Goal: Task Accomplishment & Management: Manage account settings

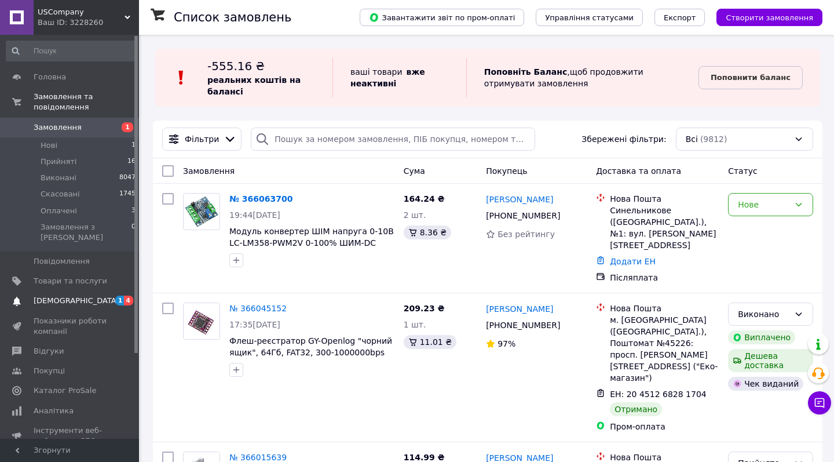
click at [86, 296] on span "[DEMOGRAPHIC_DATA]" at bounding box center [71, 301] width 74 height 10
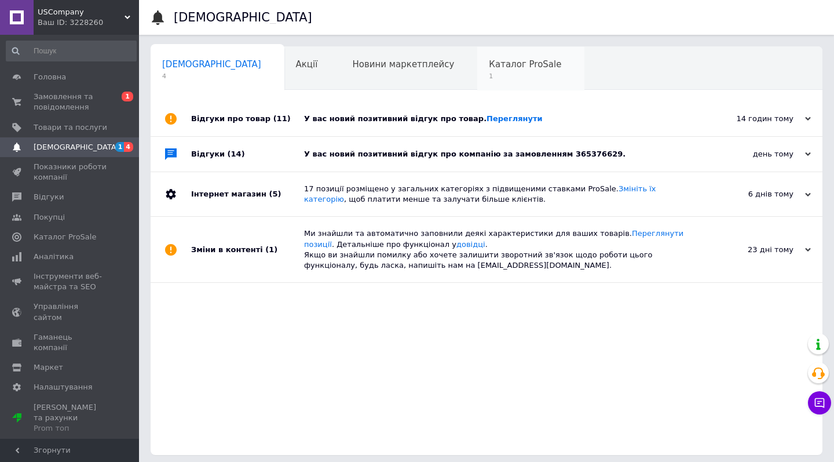
click at [489, 74] on span "1" at bounding box center [525, 76] width 72 height 9
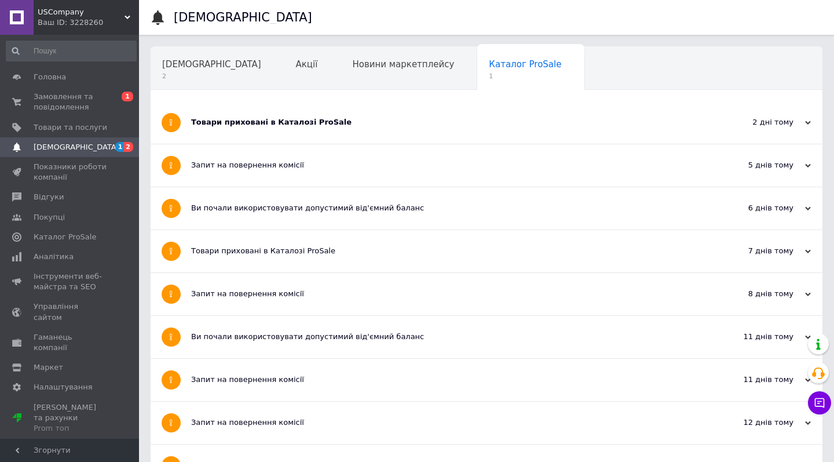
click at [292, 133] on div "Товари приховані в Каталозі ProSale" at bounding box center [443, 122] width 504 height 42
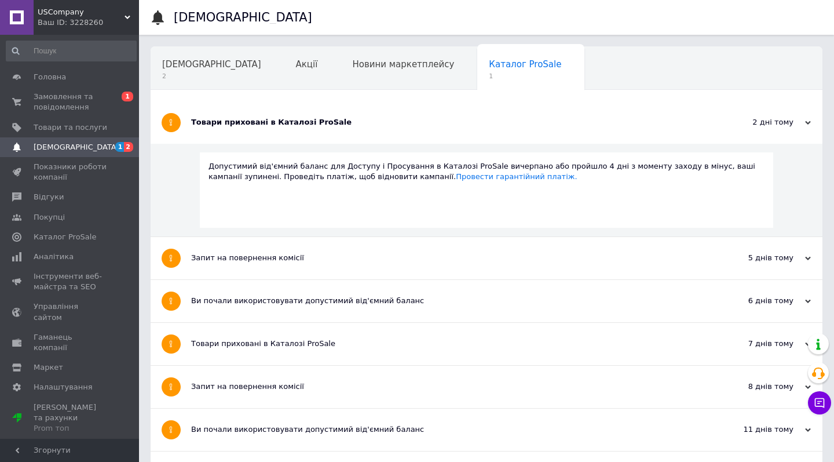
click at [292, 133] on div "Товари приховані в Каталозі ProSale" at bounding box center [443, 122] width 504 height 42
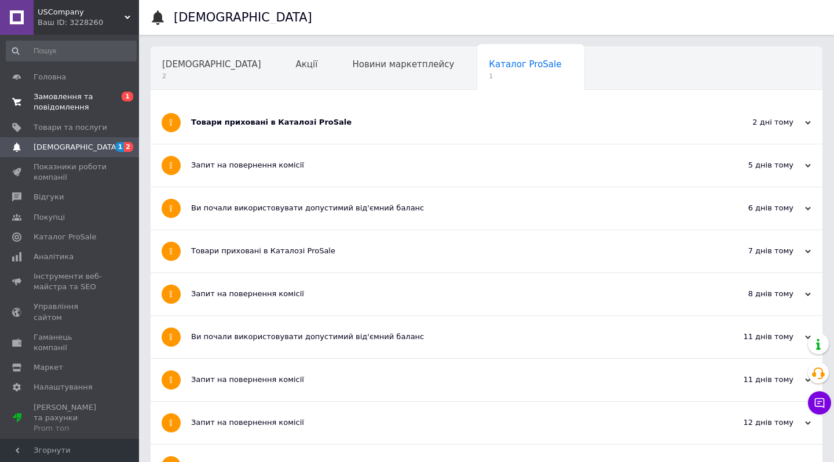
click at [85, 89] on link "Замовлення та повідомлення 0 1" at bounding box center [71, 102] width 143 height 30
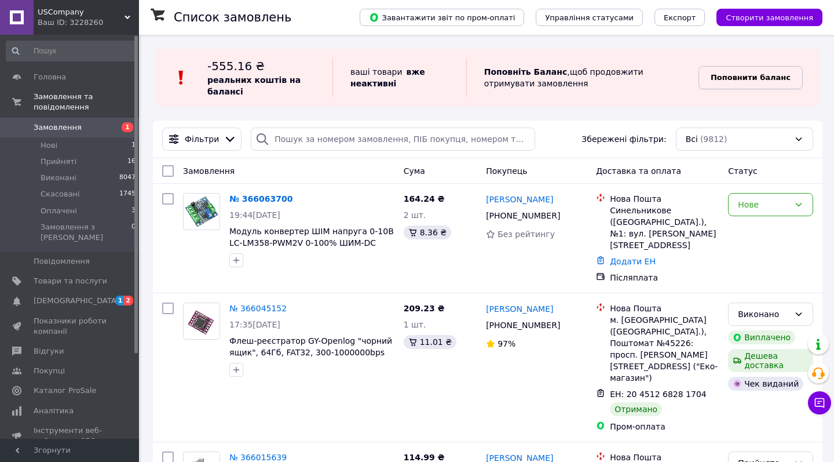
click at [771, 79] on b "Поповнити баланс" at bounding box center [751, 77] width 80 height 9
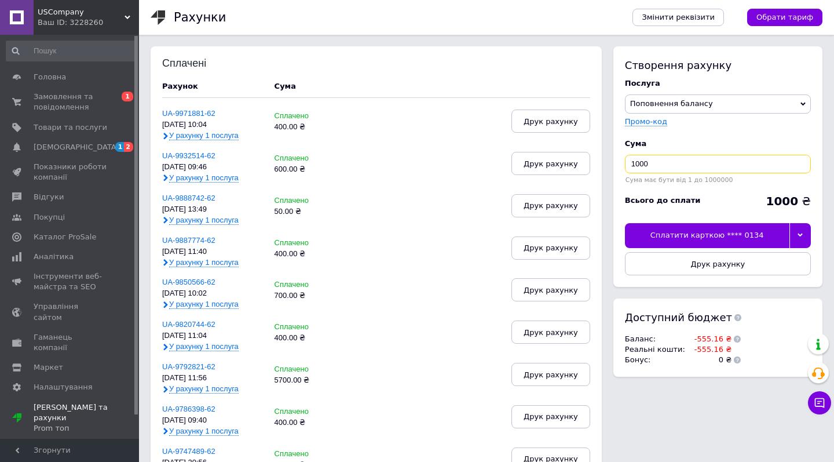
click at [712, 163] on input "1000" at bounding box center [718, 164] width 186 height 19
type input "600"
click at [764, 230] on div "Сплатити карткою **** 0134" at bounding box center [707, 235] width 165 height 24
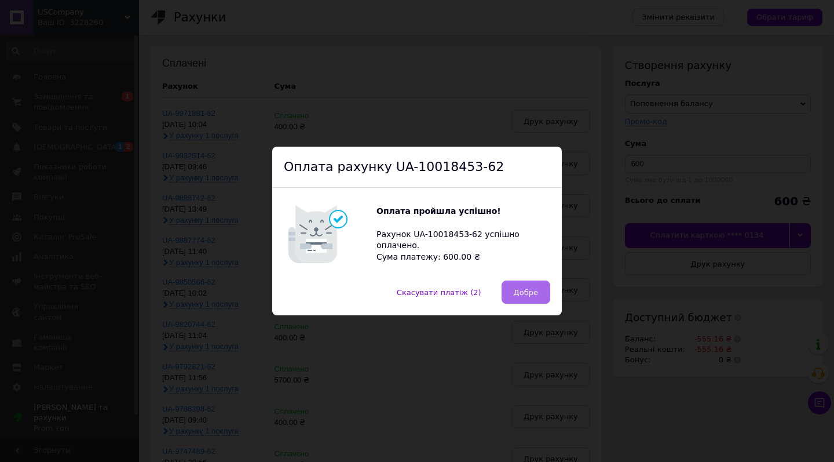
click at [526, 293] on span "Добре" at bounding box center [526, 292] width 24 height 9
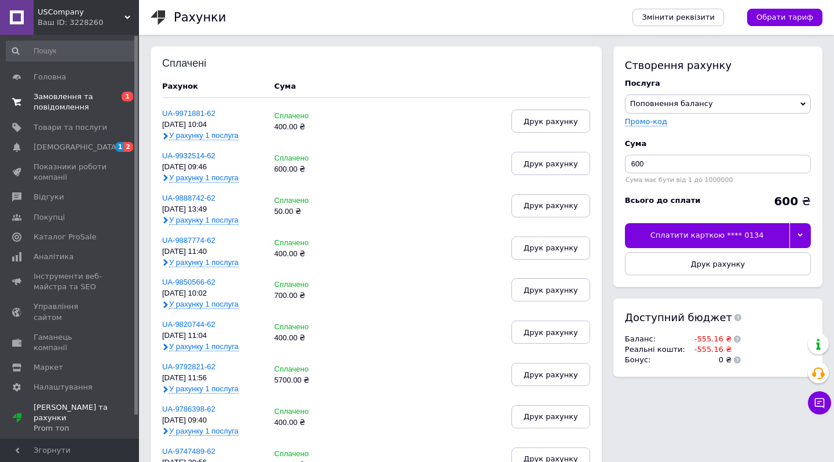
click at [86, 102] on span "Замовлення та повідомлення" at bounding box center [71, 102] width 74 height 21
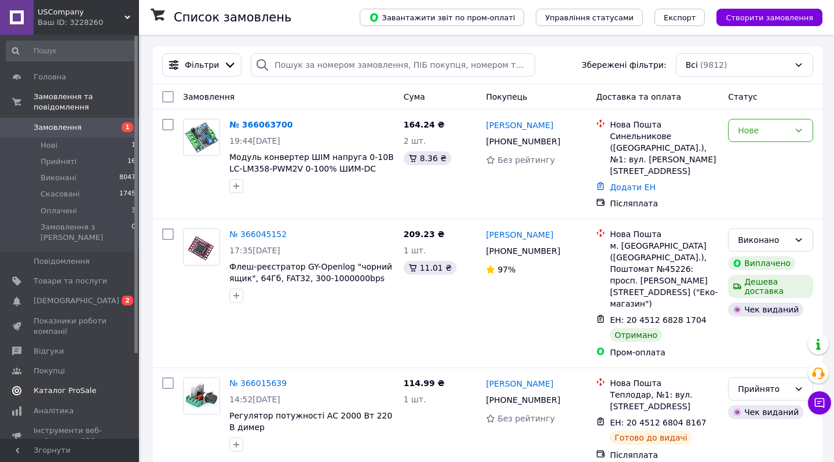
click at [94, 385] on span "Каталог ProSale" at bounding box center [71, 390] width 74 height 10
